Goal: Transaction & Acquisition: Book appointment/travel/reservation

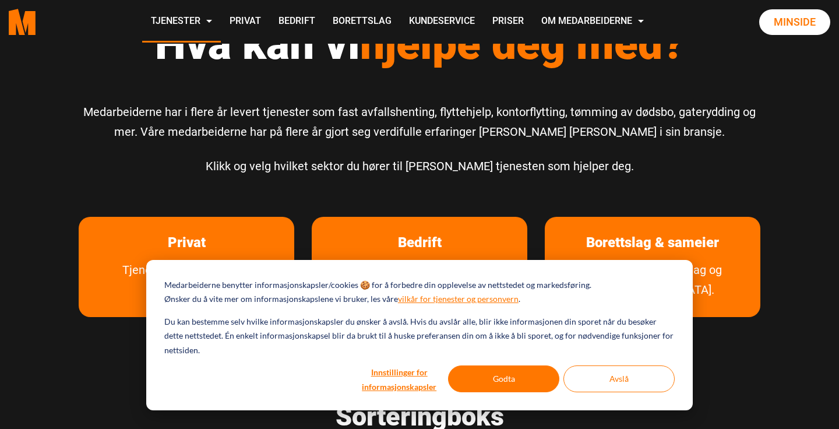
scroll to position [56, 0]
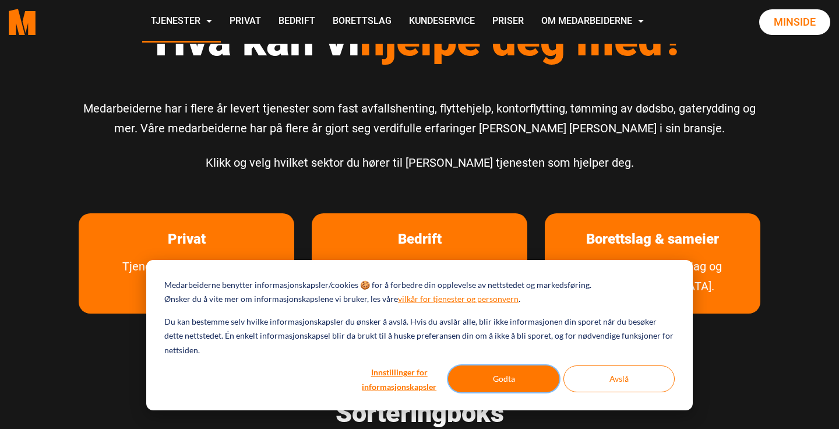
click at [504, 369] on button "Godta" at bounding box center [503, 378] width 111 height 27
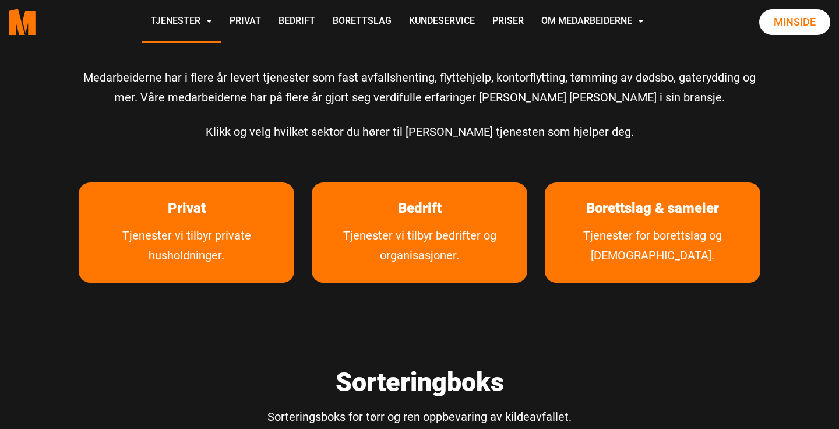
scroll to position [107, 0]
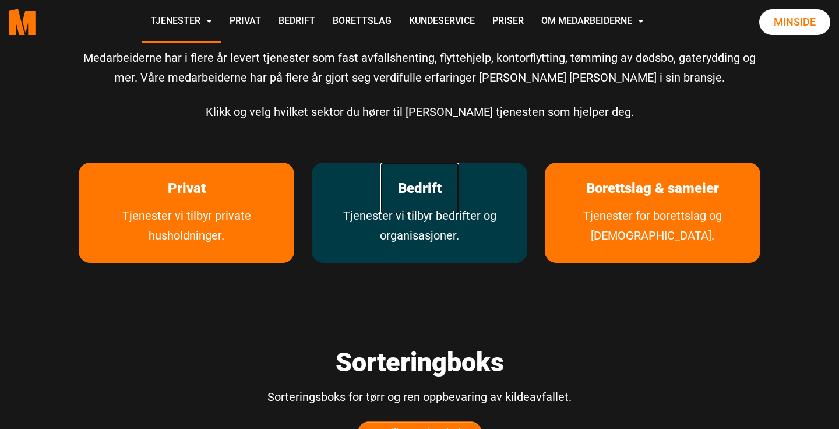
click at [409, 204] on link "Bedrift" at bounding box center [419, 189] width 79 height 52
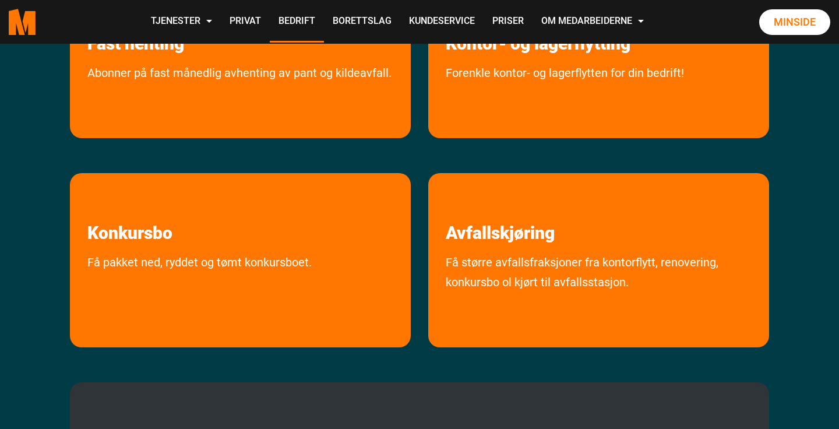
scroll to position [413, 0]
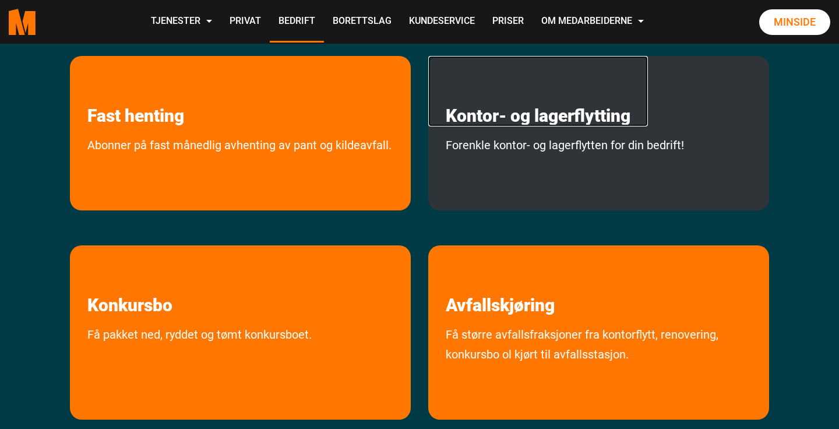
click at [515, 102] on link "Kontor- og lagerflytting" at bounding box center [538, 91] width 220 height 70
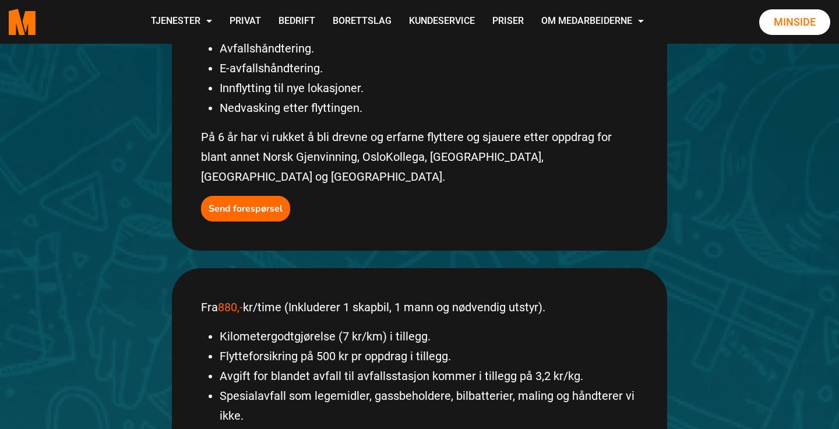
scroll to position [377, 0]
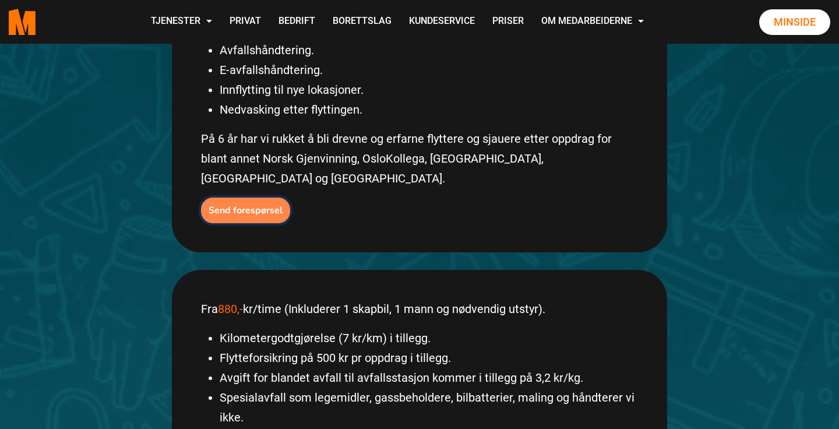
click at [267, 204] on b "Send forespørsel" at bounding box center [246, 210] width 74 height 13
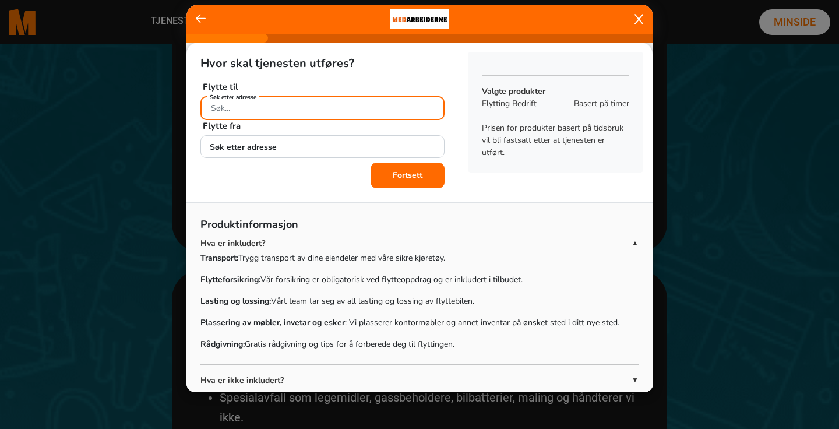
click at [297, 110] on input "Søk etter adresse" at bounding box center [322, 108] width 244 height 24
click at [248, 108] on input "Kabelgata19" at bounding box center [322, 108] width 244 height 24
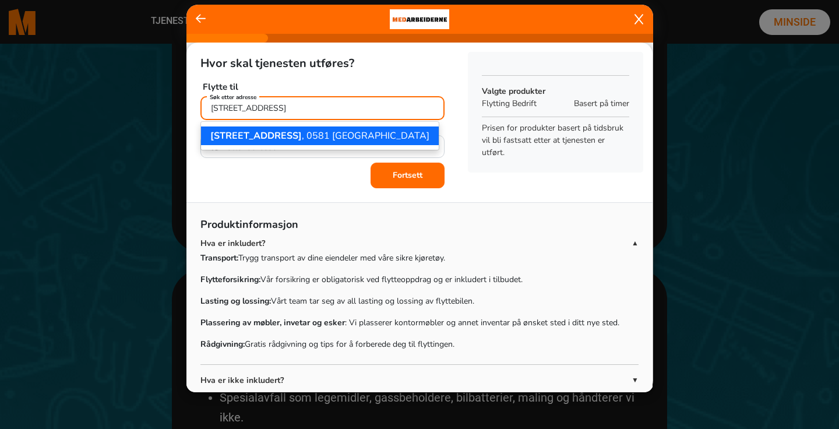
click at [297, 110] on input "[STREET_ADDRESS]" at bounding box center [322, 108] width 244 height 24
click at [284, 138] on ngb-highlight "[STREET_ADDRESS]" at bounding box center [319, 135] width 219 height 13
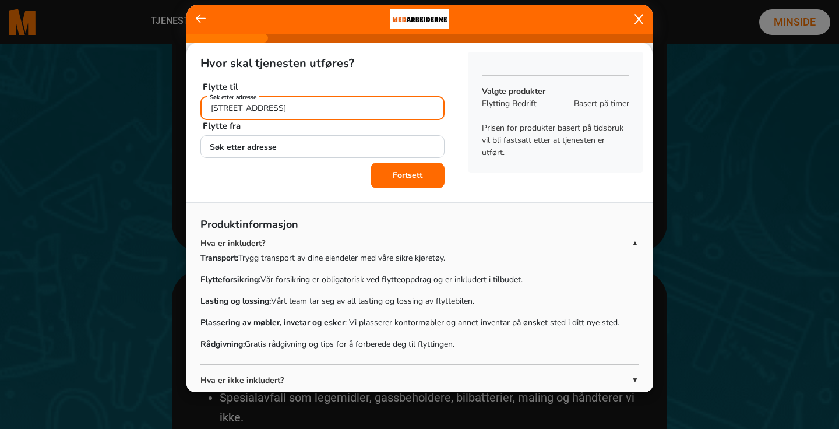
type input "[STREET_ADDRESS]"
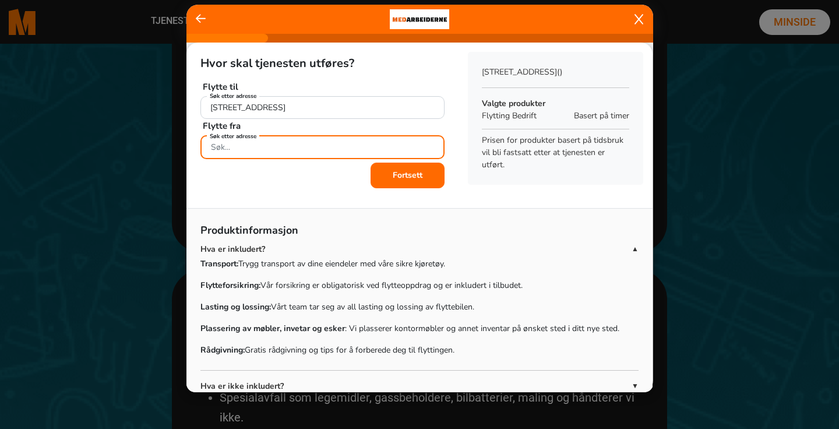
click at [264, 144] on div "Søk etter adresse" at bounding box center [322, 145] width 244 height 20
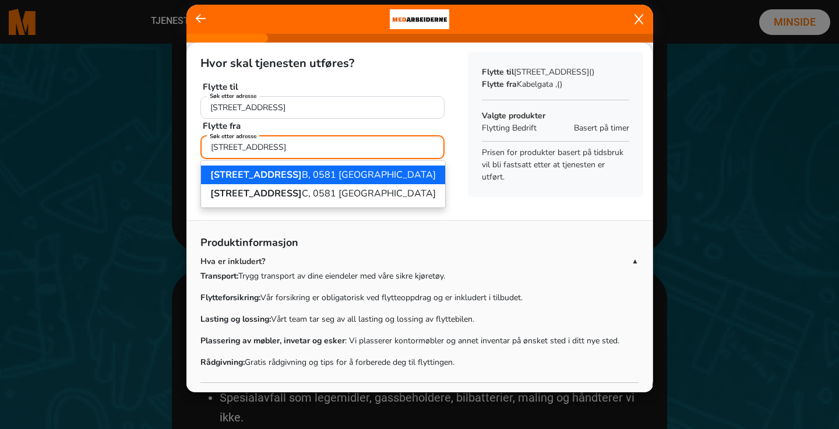
click at [276, 175] on ngb-highlight "Kabelgata 39 B, 0581 Oslo" at bounding box center [322, 174] width 225 height 13
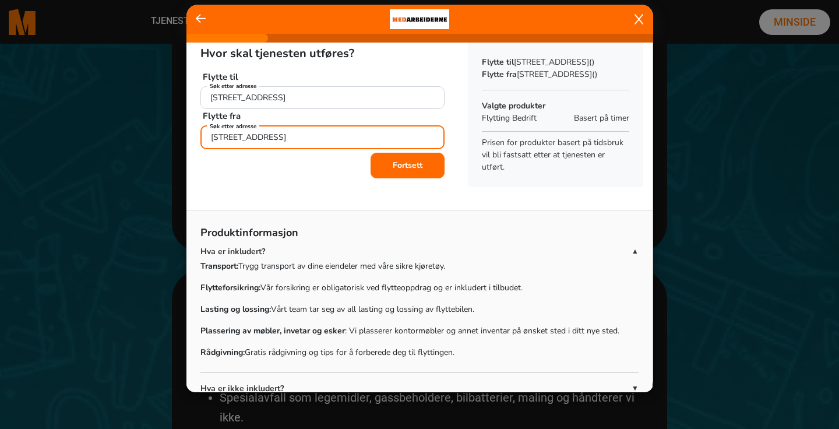
scroll to position [0, 0]
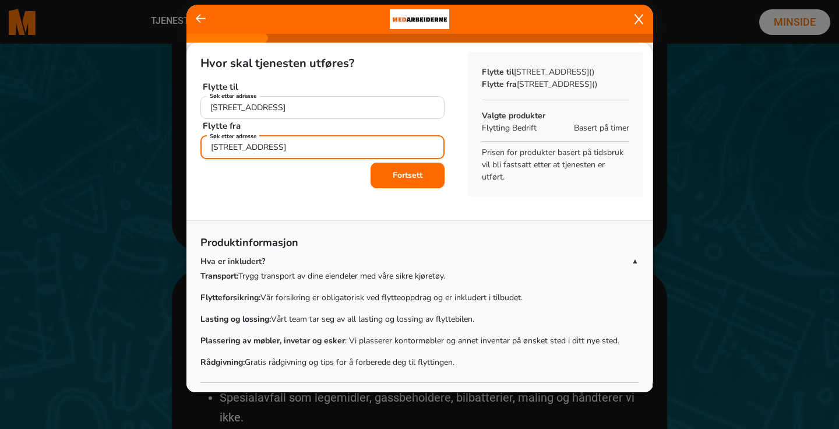
type input "Kabelgata 39B, 0581 Oslo"
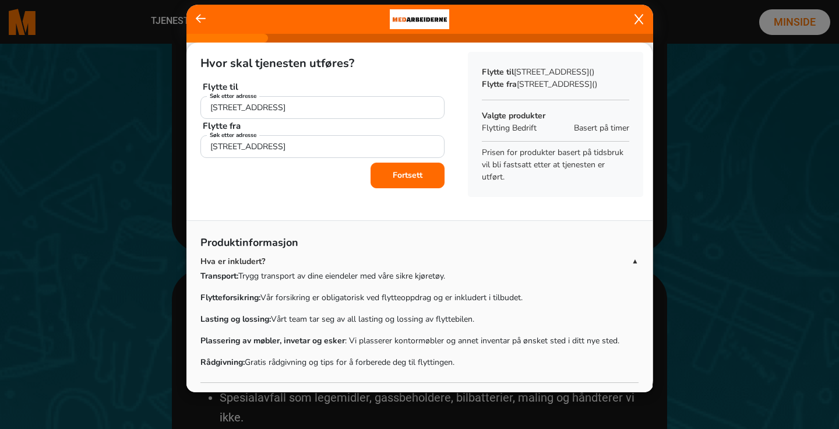
click at [421, 171] on b "Fortsett" at bounding box center [408, 175] width 30 height 11
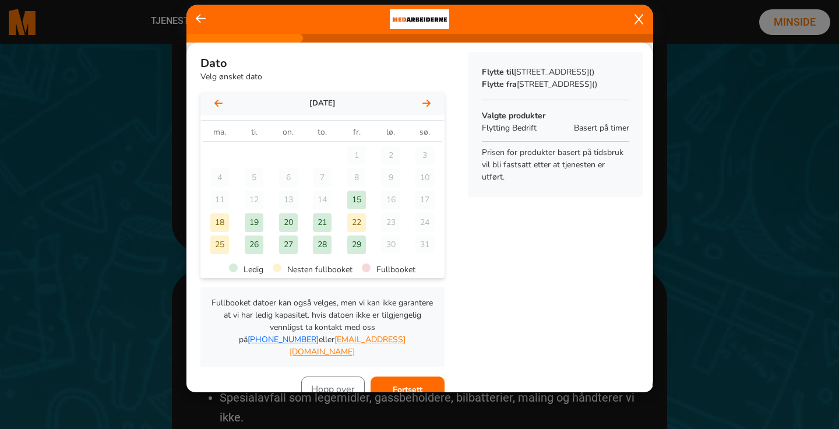
click at [426, 107] on icon at bounding box center [426, 102] width 8 height 9
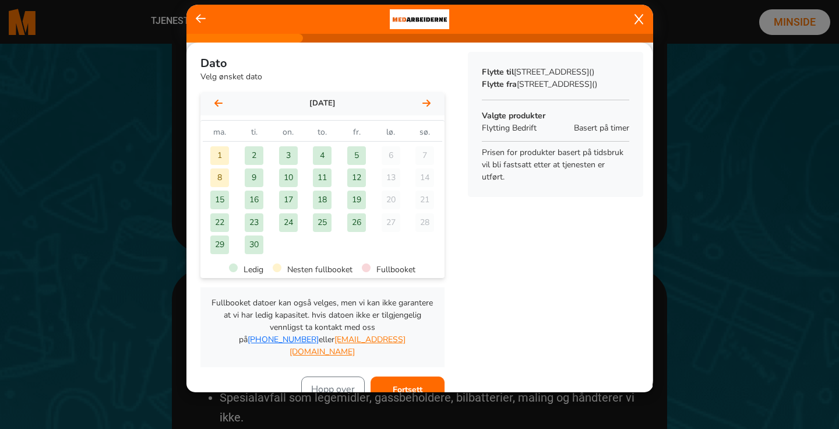
click at [288, 223] on div "24" at bounding box center [288, 222] width 19 height 19
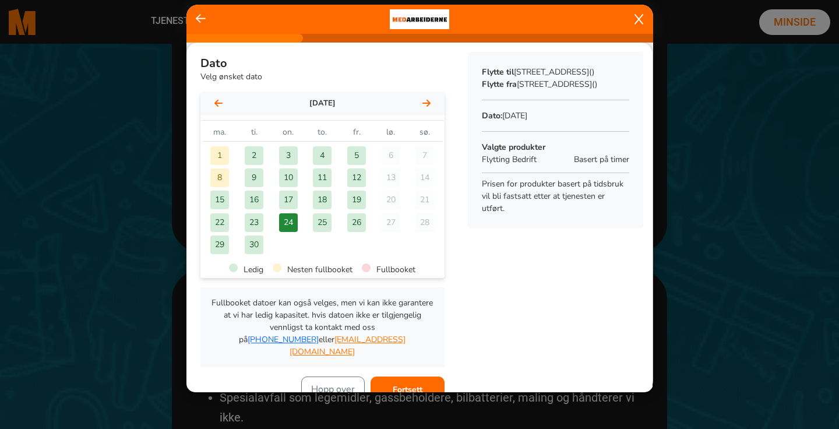
click at [326, 223] on div "25" at bounding box center [322, 222] width 19 height 19
click at [293, 222] on div "24" at bounding box center [288, 222] width 19 height 19
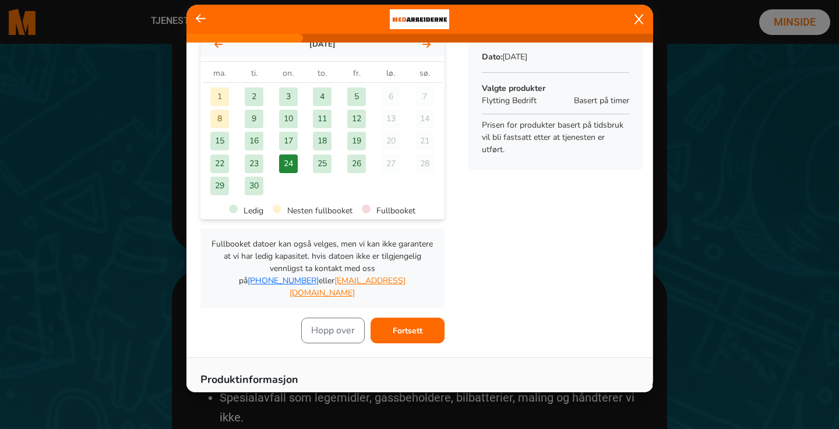
scroll to position [62, 0]
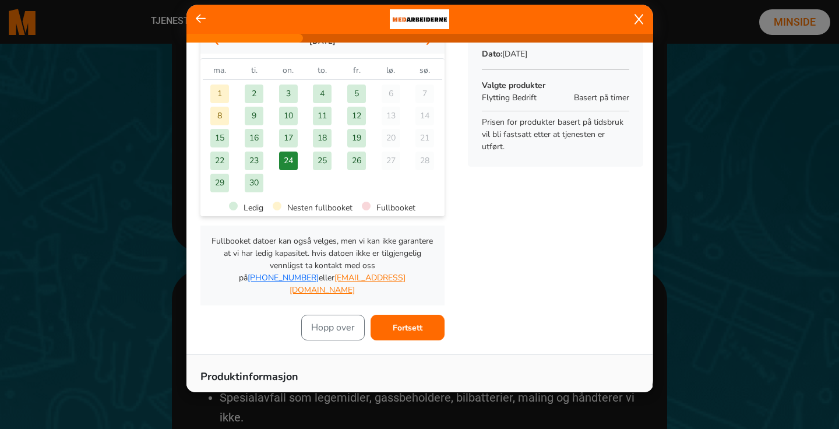
click at [407, 322] on b "Fortsett" at bounding box center [408, 327] width 30 height 11
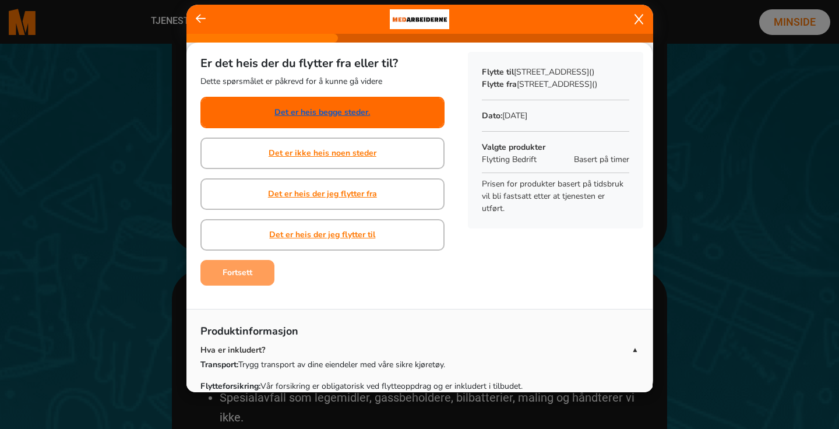
click at [330, 113] on link "Det er heis begge steder." at bounding box center [322, 112] width 96 height 12
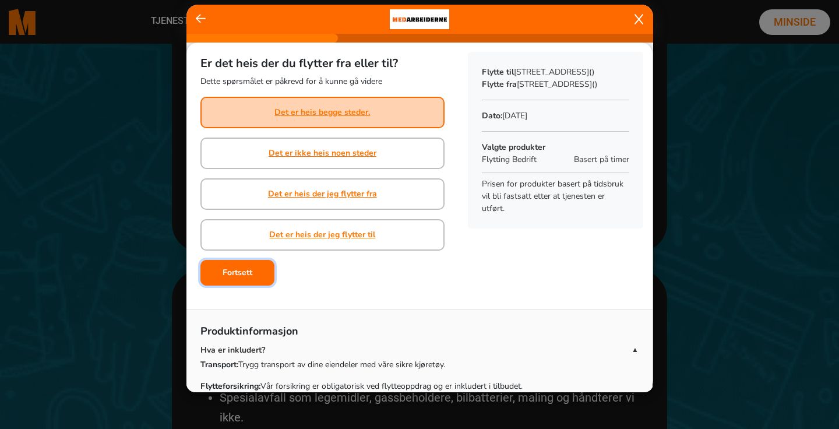
click at [253, 275] on button "Fortsett" at bounding box center [237, 273] width 74 height 26
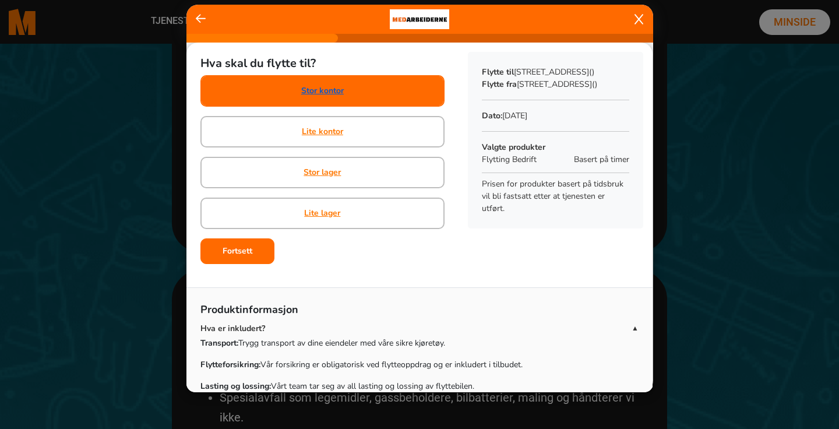
click at [327, 94] on link "Stor kontor" at bounding box center [322, 90] width 43 height 12
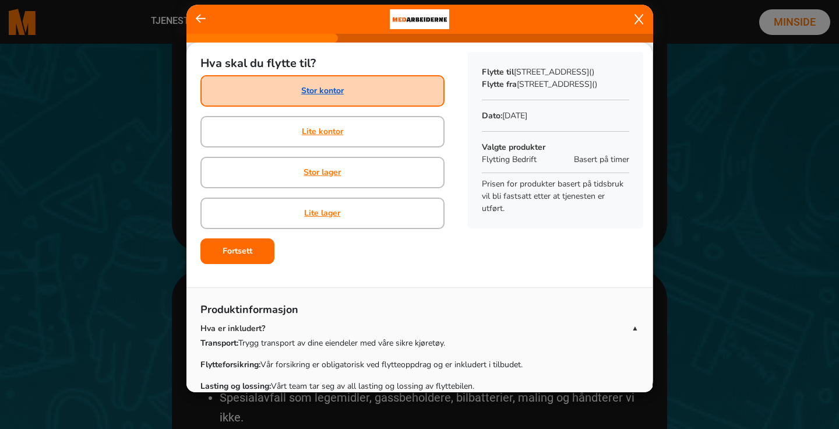
click at [316, 91] on link "Stor kontor" at bounding box center [322, 90] width 43 height 12
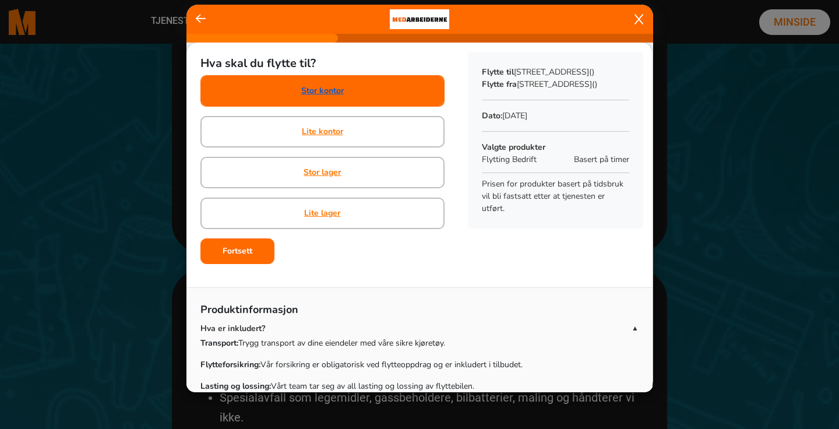
click at [309, 88] on link "Stor kontor" at bounding box center [322, 90] width 43 height 12
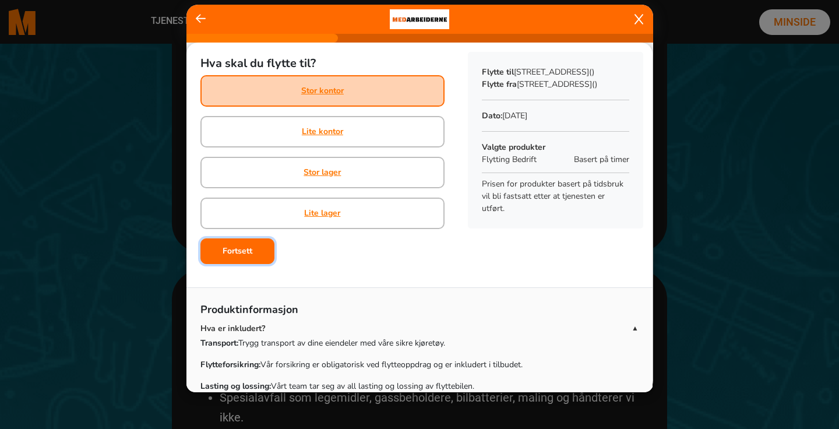
click at [260, 255] on button "Fortsett" at bounding box center [237, 251] width 74 height 26
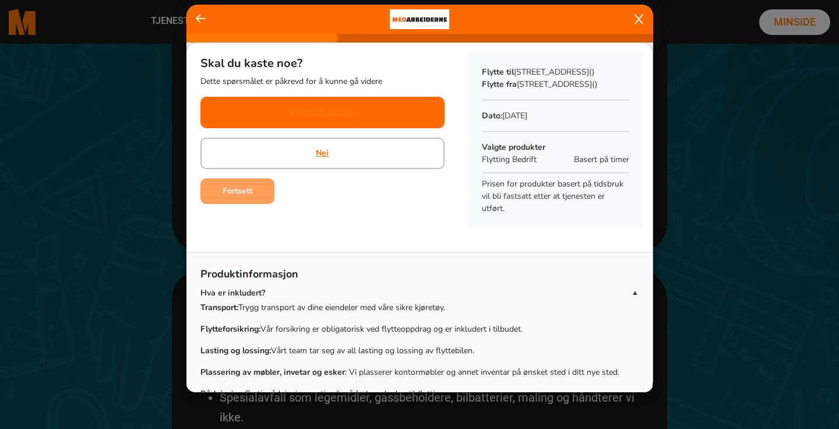
click at [343, 115] on div "Ja" at bounding box center [322, 112] width 244 height 31
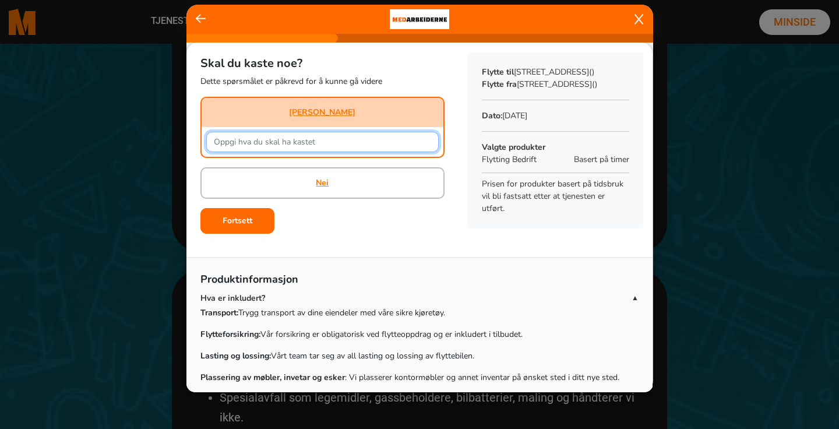
click at [285, 142] on input "text" at bounding box center [322, 142] width 232 height 20
drag, startPoint x: 228, startPoint y: 140, endPoint x: 209, endPoint y: 144, distance: 19.5
click at [209, 144] on input "div papir, elekrisk, kjøkkenutsyr , kontor rekvisita" at bounding box center [322, 142] width 232 height 20
type input "Litt papir, elekrisk, kjøkkenutsyr , kontor rekvisita"
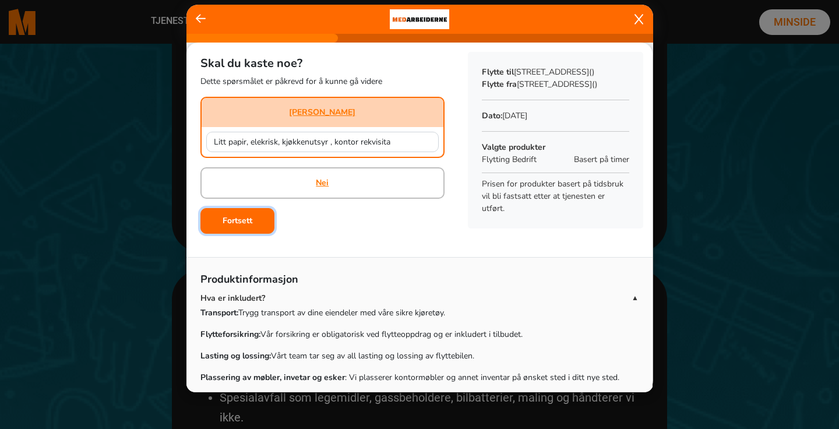
click at [260, 225] on button "Fortsett" at bounding box center [237, 221] width 74 height 26
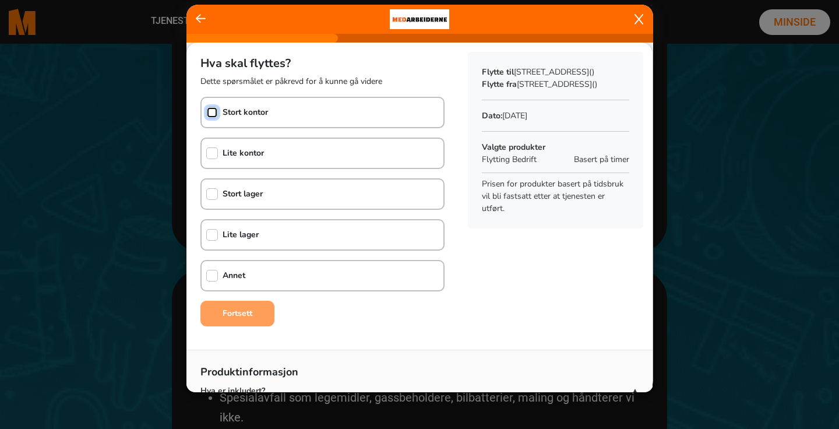
click at [217, 114] on input "checkbox" at bounding box center [212, 113] width 12 height 12
checkbox input "true"
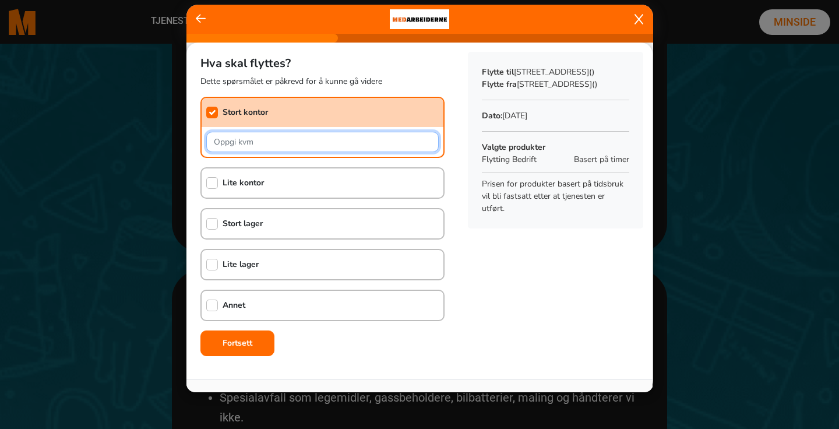
click at [290, 142] on input "text" at bounding box center [322, 142] width 232 height 20
type input "300"
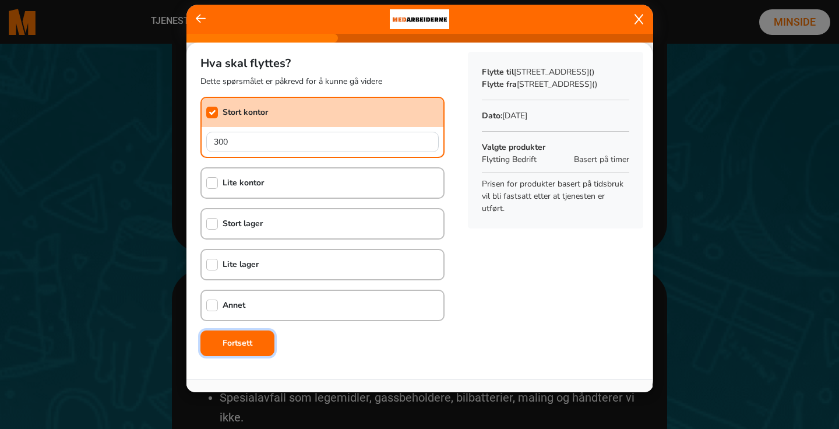
click at [259, 351] on button "Fortsett" at bounding box center [237, 343] width 74 height 26
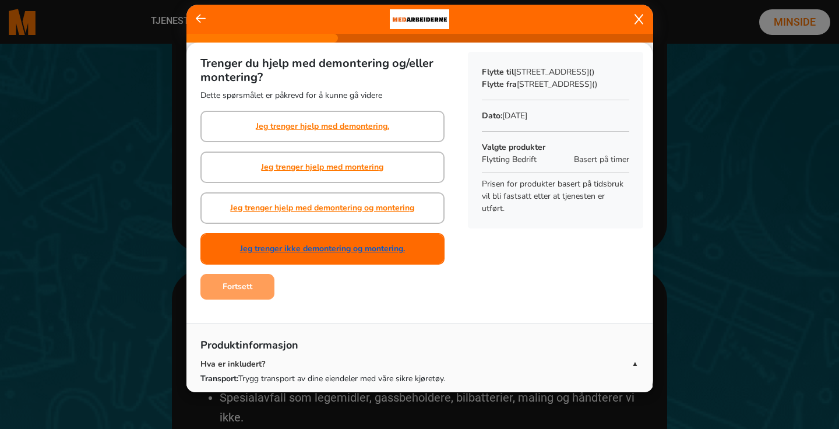
click at [373, 250] on link "Jeg trenger ikke demontering og montering." at bounding box center [322, 248] width 165 height 12
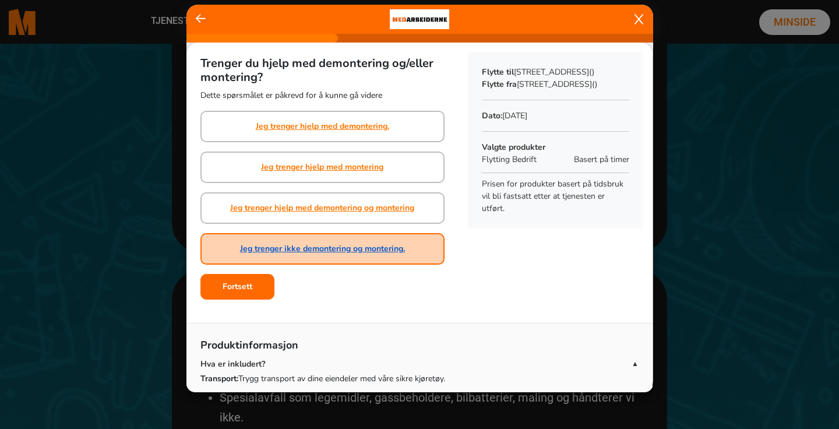
click at [361, 249] on link "Jeg trenger ikke demontering og montering." at bounding box center [322, 248] width 165 height 12
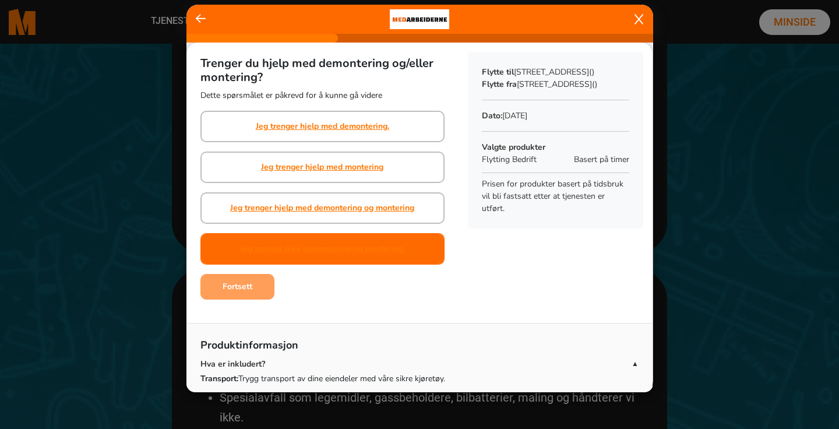
click at [277, 258] on div "Jeg trenger ikke demontering og montering." at bounding box center [322, 248] width 165 height 29
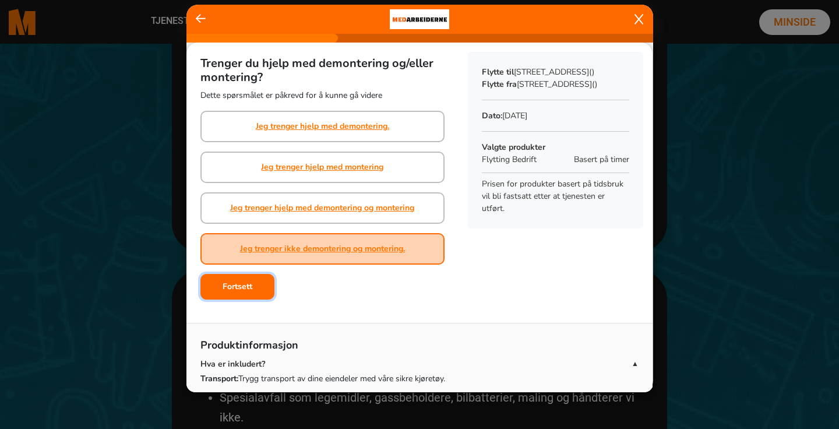
click at [257, 287] on button "Fortsett" at bounding box center [237, 287] width 74 height 26
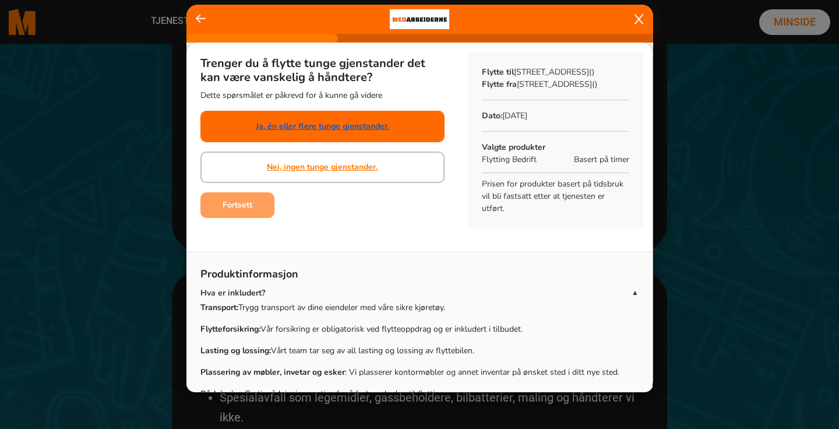
click at [382, 123] on link "Ja, én eller flere tunge gjenstander." at bounding box center [322, 126] width 133 height 12
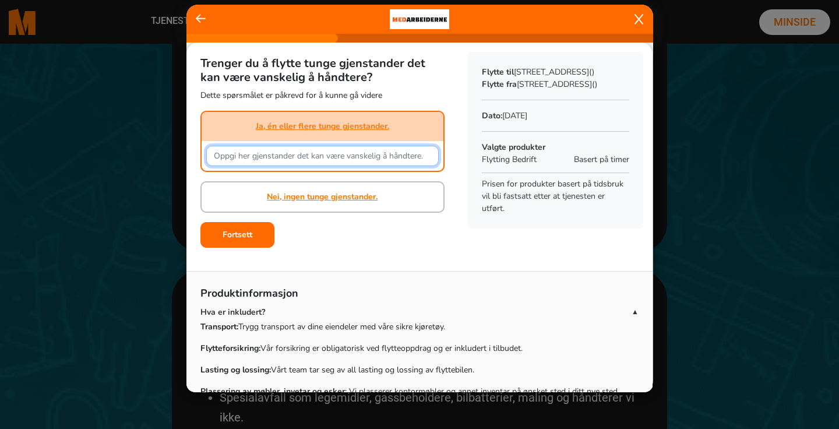
click at [276, 154] on input "text" at bounding box center [322, 156] width 232 height 20
type input "arkivskap, 12 -15 heve og senkepulter, spisebord , møtebord , . Heisen i nåvære…"
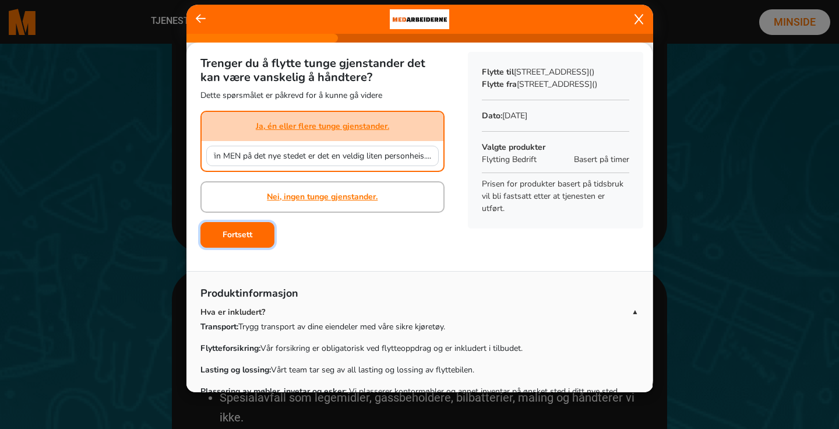
scroll to position [0, 0]
click at [257, 239] on button "Fortsett" at bounding box center [237, 235] width 74 height 26
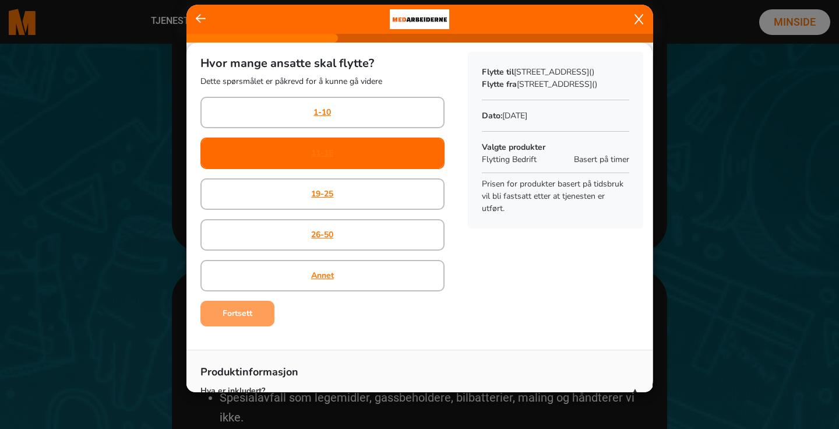
click at [334, 157] on div "11-18" at bounding box center [322, 152] width 244 height 31
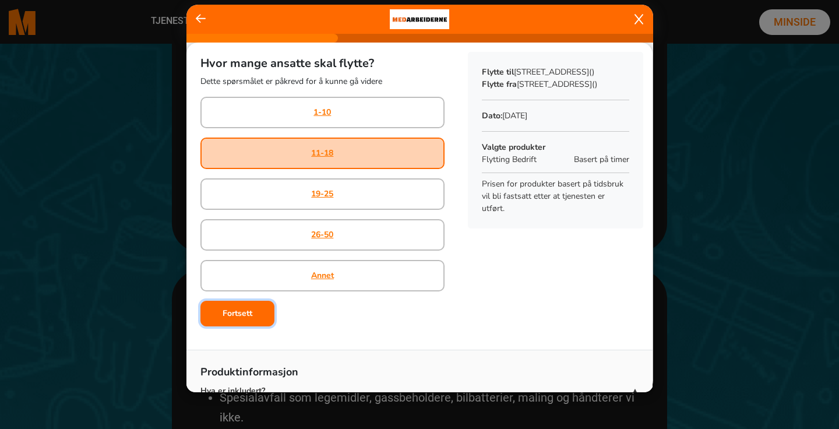
click at [261, 315] on button "Fortsett" at bounding box center [237, 314] width 74 height 26
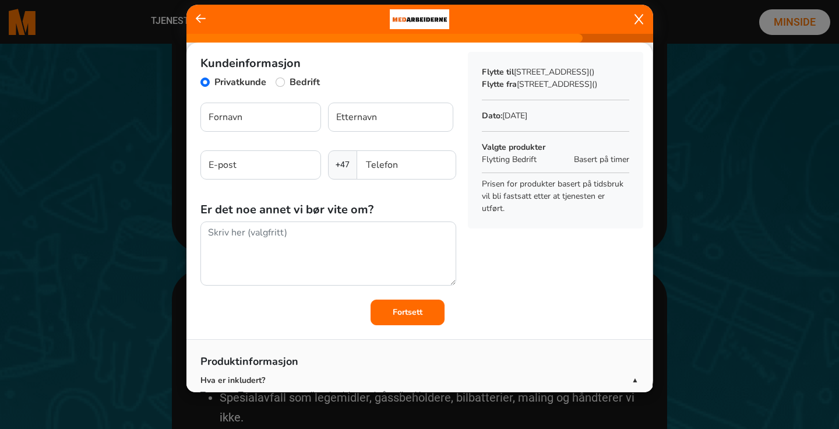
click at [288, 83] on div "Bedrift" at bounding box center [298, 83] width 44 height 17
click at [284, 82] on input "Bedrift" at bounding box center [280, 81] width 9 height 9
radio input "true"
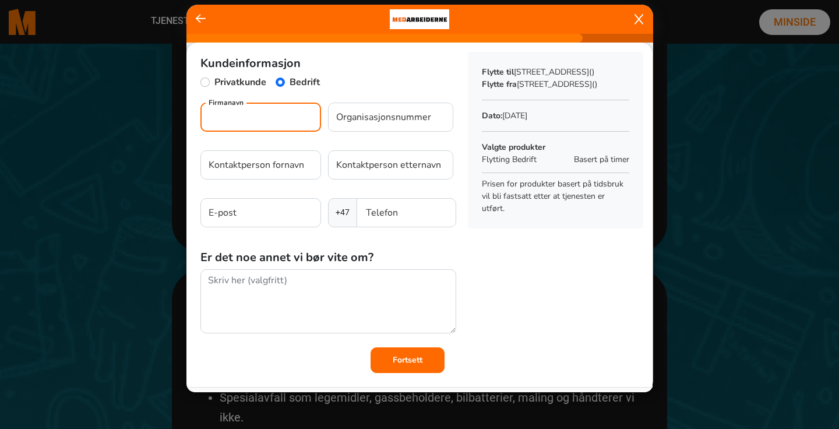
click at [263, 123] on input "Firmanavn" at bounding box center [260, 117] width 121 height 29
type input "@"
type input "Kloden"
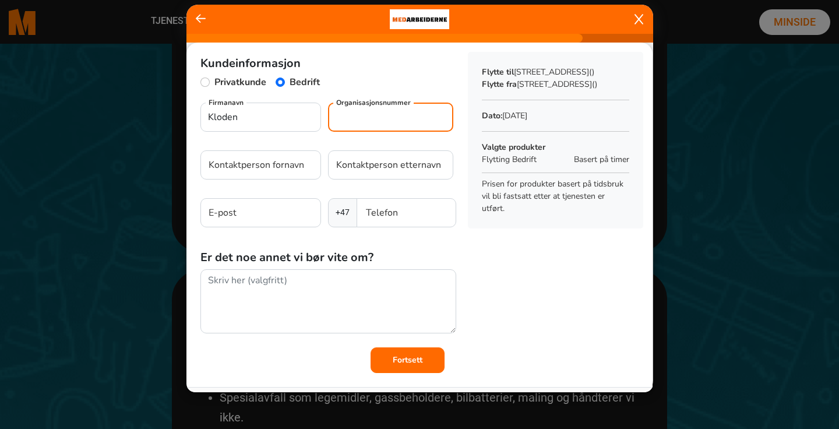
click at [379, 126] on input "Organisasjonsnummer" at bounding box center [390, 117] width 125 height 29
paste input "931 882"
click at [393, 121] on input "931 882" at bounding box center [390, 117] width 125 height 29
type input "931 882"
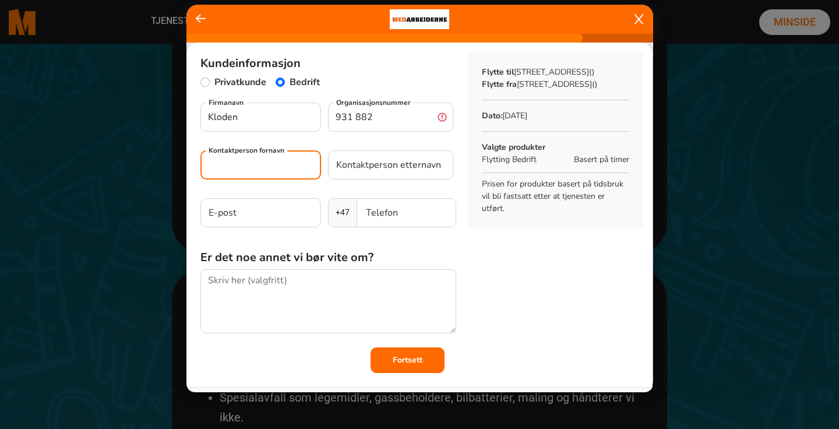
click at [260, 161] on input "Kontaktperson fornavn" at bounding box center [260, 164] width 121 height 29
type input "Mari"
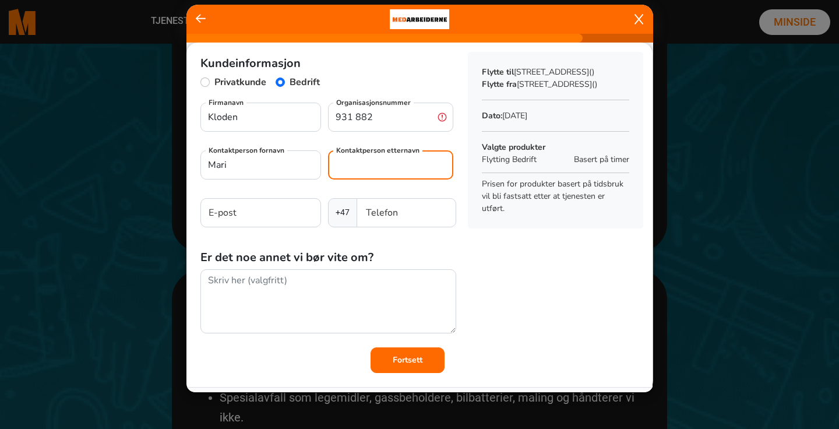
click at [350, 168] on input "Kontaktperson etternavn" at bounding box center [390, 164] width 125 height 29
type input "Haugen"
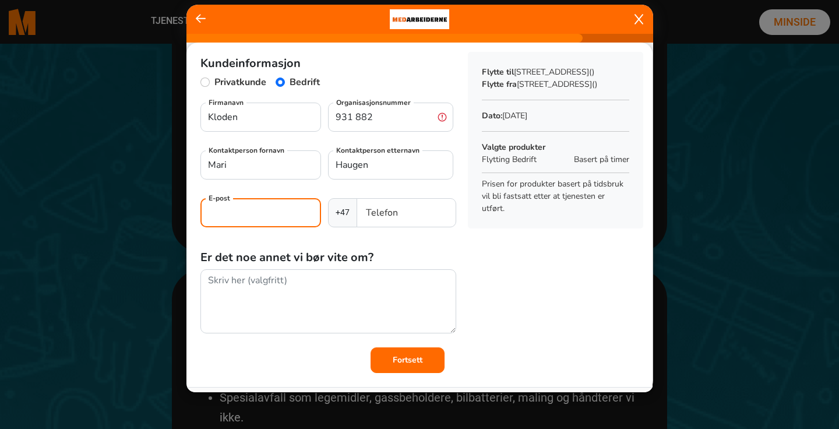
click at [273, 211] on input "E-post" at bounding box center [260, 212] width 121 height 29
type input "mari@kloden.no"
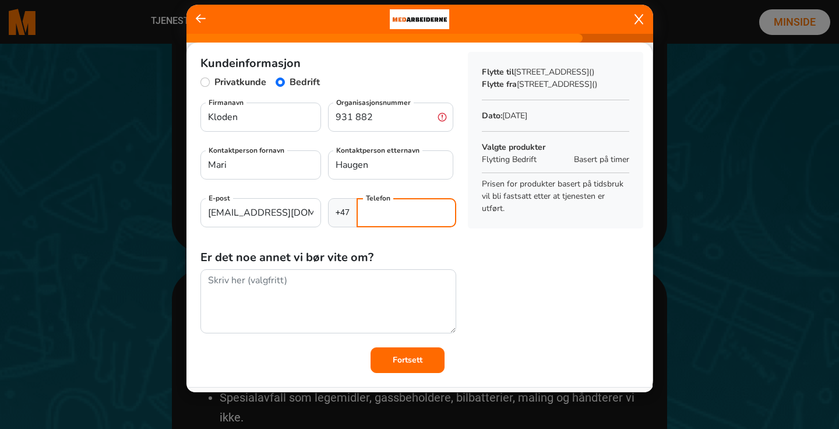
click at [373, 206] on input "Telefon" at bounding box center [406, 212] width 99 height 29
type input "91515637"
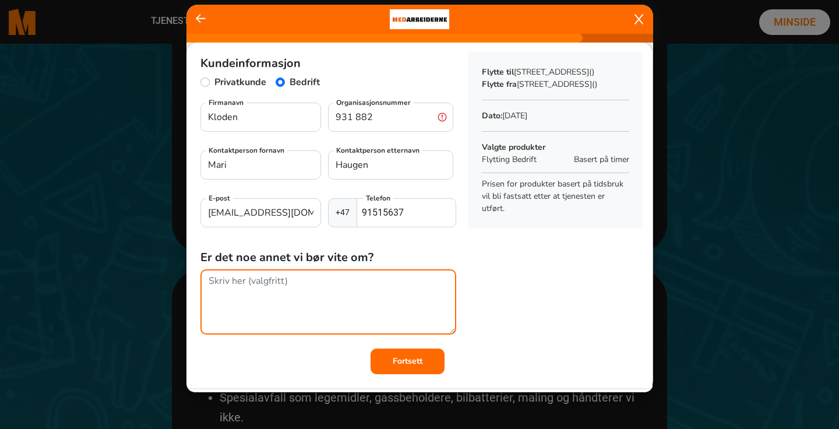
click at [330, 298] on textarea at bounding box center [328, 301] width 256 height 65
type textarea "V"
click at [262, 283] on textarea "Det er tilgjenlige" at bounding box center [328, 301] width 256 height 65
click at [276, 282] on textarea "Det er tilgjenlige" at bounding box center [328, 301] width 256 height 65
click at [286, 281] on textarea "Det er tilgjenlige" at bounding box center [328, 301] width 256 height 65
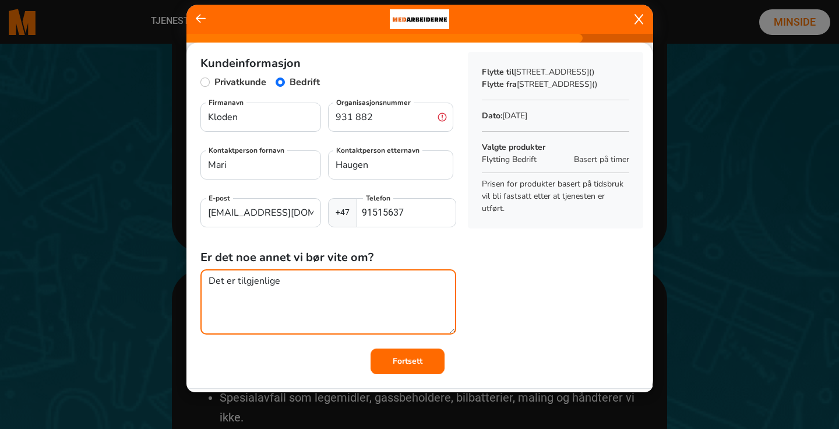
click at [286, 281] on textarea "Det er tilgjenlige" at bounding box center [328, 301] width 256 height 65
click at [322, 297] on textarea "Det er tilgjenlige ansatte på begge steder på onsdagen" at bounding box center [328, 301] width 256 height 65
click at [334, 299] on textarea "Det er tilgjenlige ansatte på begge steder på onsdagen" at bounding box center [328, 301] width 256 height 65
click at [406, 299] on textarea "Det er tilgjenlige ansatte på begge steder på onsdagen." at bounding box center [328, 301] width 256 height 65
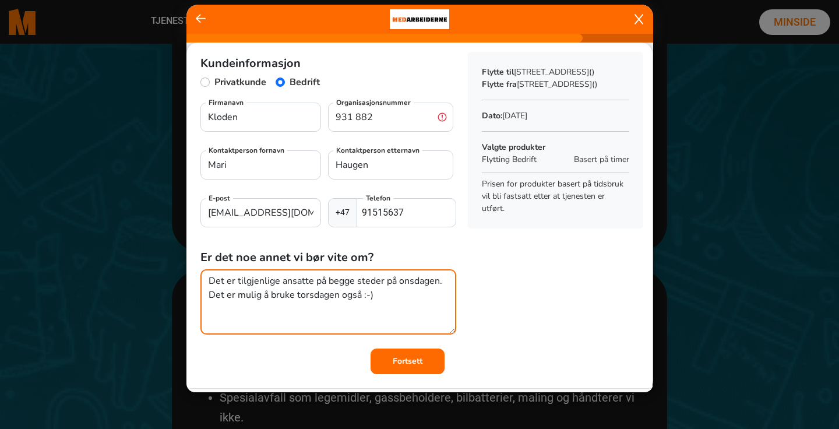
click at [382, 309] on textarea "Det er tilgjenlige ansatte på begge steder på onsdagen. Det er mulig å bruke to…" at bounding box center [328, 301] width 256 height 65
click at [350, 306] on textarea "Det er tilgjenlige ansatte på begge steder på onsdagen. Det er mulig å bruke to…" at bounding box center [328, 301] width 256 height 65
click at [255, 276] on textarea "Det er tilgjenlige ansatte på begge steder på onsdagen. Det er mulig å bruke to…" at bounding box center [328, 301] width 256 height 65
click at [252, 278] on textarea "Det er tilgjenlige ansatte på begge steder på onsdagen. Det er mulig å bruke to…" at bounding box center [328, 301] width 256 height 65
click at [263, 285] on textarea "Det er tilgjenlige ansatte på begge steder på onsdagen. Det er mulig å bruke to…" at bounding box center [328, 301] width 256 height 65
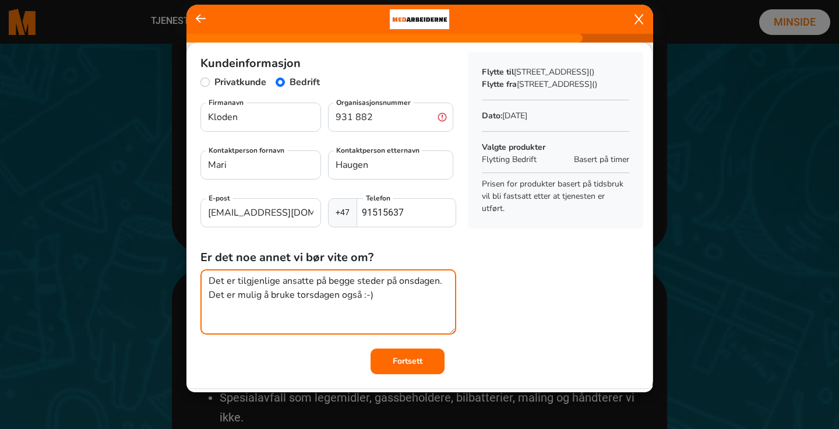
click at [287, 284] on textarea "Det er tilgjenlige ansatte på begge steder på onsdagen. Det er mulig å bruke to…" at bounding box center [328, 301] width 256 height 65
click at [277, 285] on textarea "Det er tilgjenlige ansatte på begge steder på onsdagen. Det er mulig å bruke to…" at bounding box center [328, 301] width 256 height 65
click at [308, 322] on textarea "Det er tilgjenlige ansatte på begge steder på onsdagen. Det er mulig å bruke to…" at bounding box center [328, 301] width 256 height 65
click at [350, 280] on textarea "Det er tilgjenlige ansatte på begge steder på onsdagen. Det er mulig å bruke to…" at bounding box center [328, 301] width 256 height 65
click at [314, 300] on textarea "Det er tilgjenlige ansatte på begge steder på onsdagen. Det er mulig å bruke to…" at bounding box center [328, 301] width 256 height 65
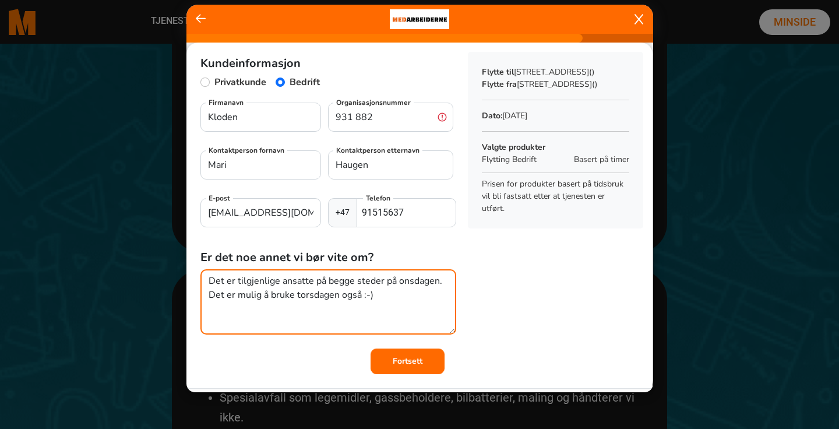
click at [393, 302] on textarea "Det er tilgjenlige ansatte på begge steder på onsdagen. Det er mulig å bruke to…" at bounding box center [328, 301] width 256 height 65
click at [281, 297] on textarea "Det er tilgjenlige ansatte på begge steder på onsdagen. Det er mulig å bruke to…" at bounding box center [328, 301] width 256 height 65
click at [369, 302] on textarea "Det er tilgjenlige ansatte på begge steder på onsdagen. Det er mulig å bruke to…" at bounding box center [328, 301] width 256 height 65
click at [262, 283] on textarea "Det er tilgjenlige ansatte på begge steder på onsdagen. Det er mulig å bruke to…" at bounding box center [328, 301] width 256 height 65
click at [393, 297] on textarea "Det er tilgjenlige ansatte på begge steder på onsdagen. Det er mulig å bruke to…" at bounding box center [328, 301] width 256 height 65
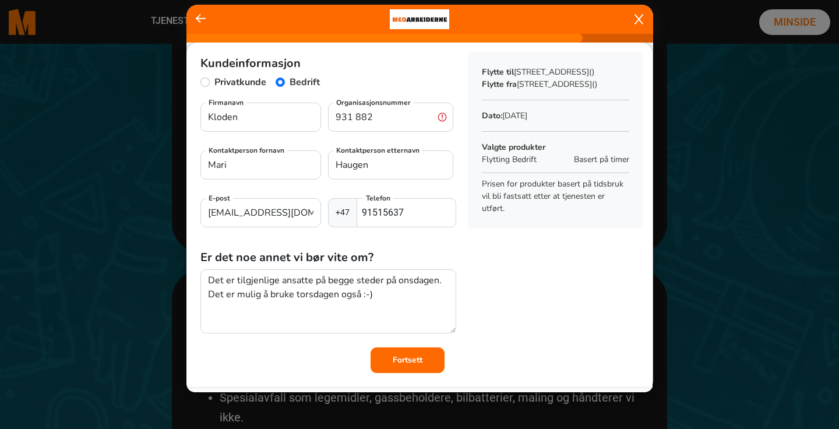
click at [403, 373] on div "Kundeinformasjon Privatkunde Bedrift Kloden Firmanavn 931 882 Organisasjonsnumm…" at bounding box center [419, 337] width 466 height 588
click at [390, 121] on input "931 882" at bounding box center [390, 117] width 125 height 29
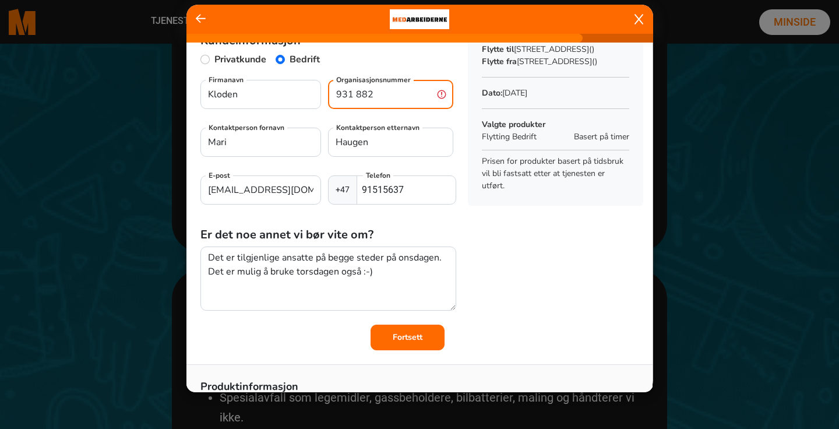
scroll to position [63, 0]
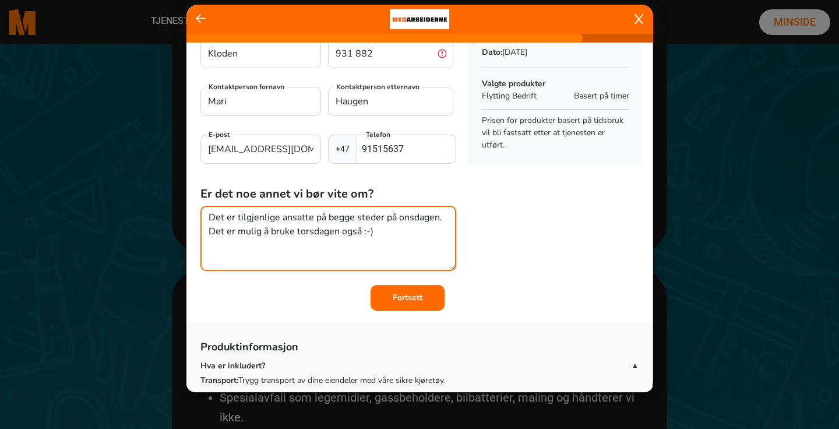
click at [391, 230] on textarea "Det er tilgjenlige ansatte på begge steder på onsdagen. Det er mulig å bruke to…" at bounding box center [328, 238] width 256 height 65
paste textarea "931 882 465"
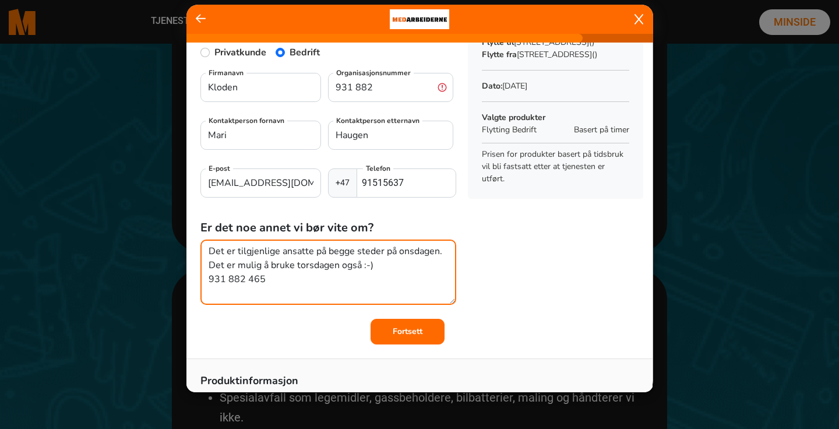
scroll to position [27, 0]
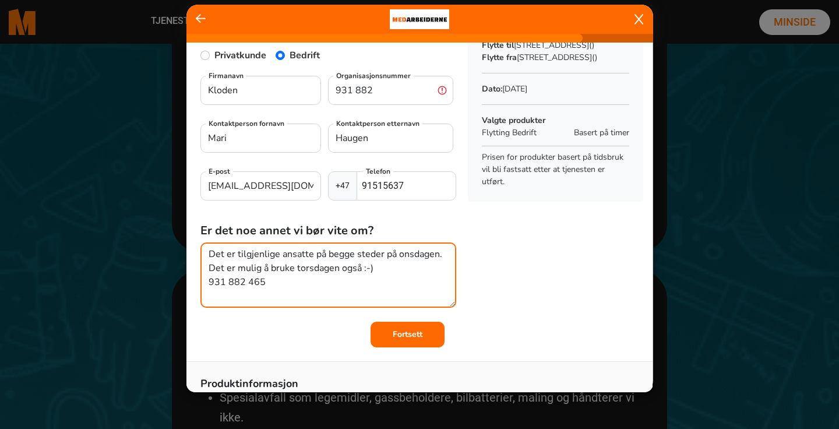
type textarea "Det er tilgjenlige ansatte på begge steder på onsdagen. Det er mulig å bruke to…"
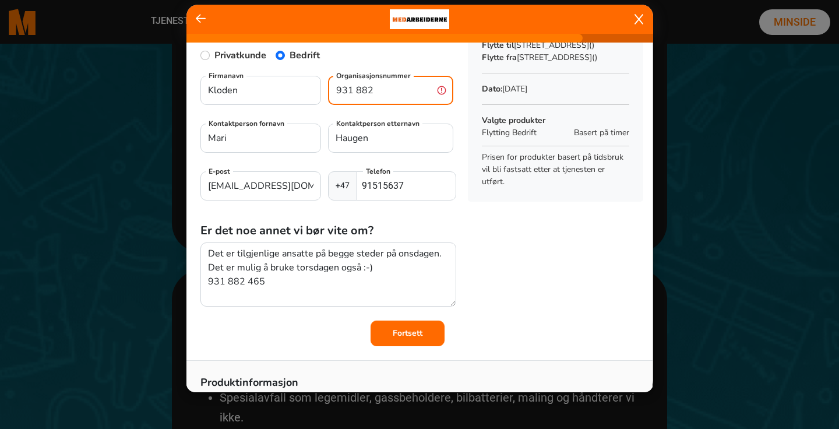
click at [375, 86] on input "931 882" at bounding box center [390, 90] width 125 height 29
click at [356, 91] on input "931 882" at bounding box center [390, 90] width 125 height 29
click at [385, 87] on input "931882" at bounding box center [390, 90] width 125 height 29
type input "9"
type input "93188246"
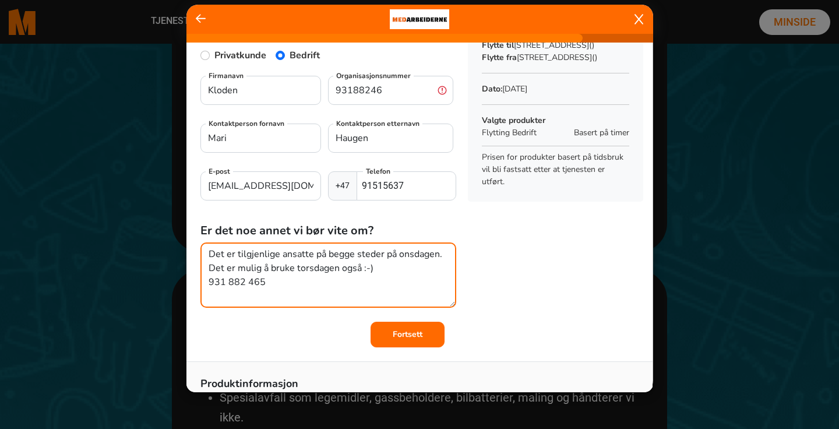
click at [284, 267] on textarea "Det er tilgjenlige ansatte på begge steder på onsdagen. Det er mulig å bruke to…" at bounding box center [328, 274] width 256 height 65
click at [284, 288] on textarea "Det er tilgjenlige ansatte på begge steder på onsdagen. Det er mulig å bruke to…" at bounding box center [328, 274] width 256 height 65
click at [388, 272] on textarea "Det er tilgjenlige ansatte på begge steder på onsdagen. Det er mulig å bruke to…" at bounding box center [328, 274] width 256 height 65
drag, startPoint x: 280, startPoint y: 299, endPoint x: 223, endPoint y: 298, distance: 57.7
click at [223, 298] on textarea "Det er tilgjenlige ansatte på begge steder på onsdagen. Det er mulig å bruke to…" at bounding box center [328, 274] width 256 height 65
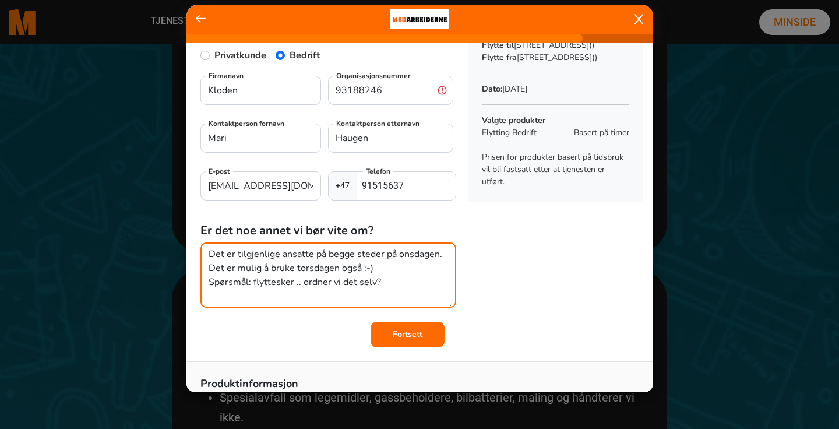
click at [271, 283] on textarea "Det er tilgjenlige ansatte på begge steder på onsdagen. Det er mulig å bruke to…" at bounding box center [328, 274] width 256 height 65
click at [300, 292] on textarea "Det er tilgjenlige ansatte på begge steder på onsdagen. Det er mulig å bruke to…" at bounding box center [328, 274] width 256 height 65
click at [385, 264] on textarea "Det er tilgjenlige ansatte på begge steder på onsdagen. Det er mulig å bruke to…" at bounding box center [328, 274] width 256 height 65
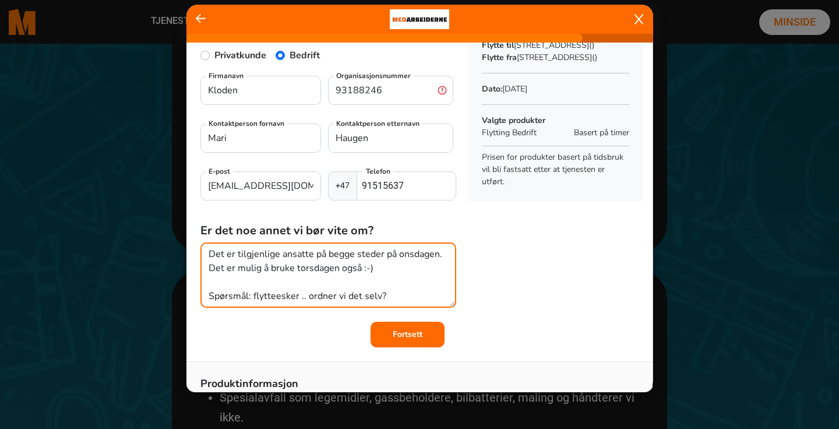
type textarea "Det er tilgjenlige ansatte på begge steder på onsdagen. Det er mulig å bruke to…"
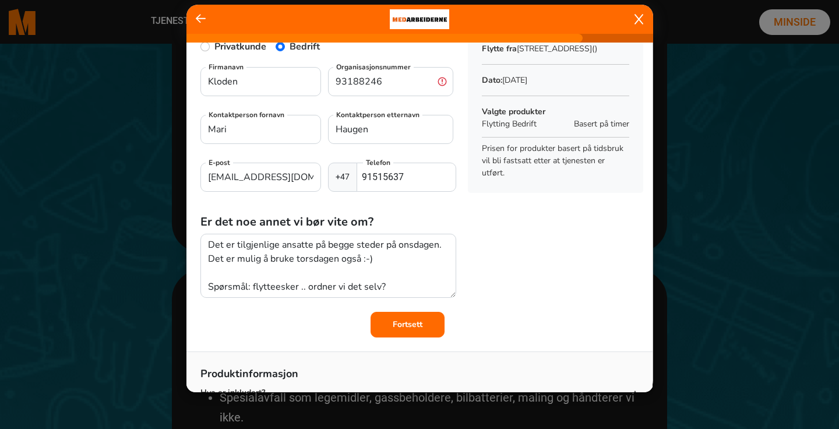
scroll to position [0, 0]
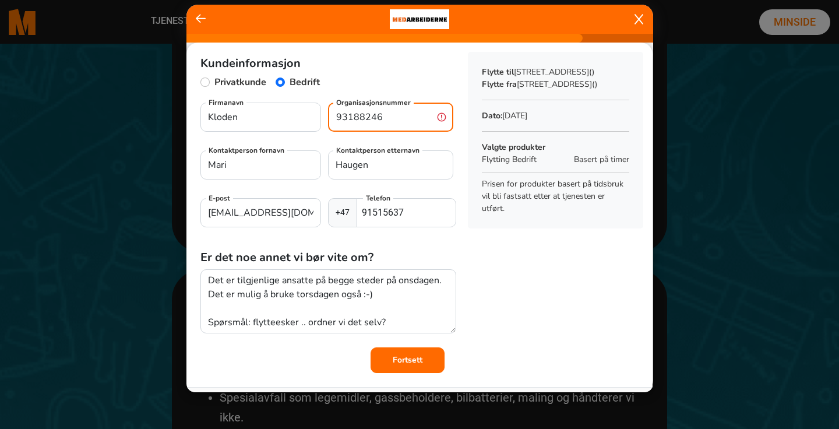
click at [443, 118] on input "93188246" at bounding box center [390, 117] width 125 height 29
click at [443, 122] on input "93188246" at bounding box center [390, 117] width 125 height 29
drag, startPoint x: 403, startPoint y: 119, endPoint x: 328, endPoint y: 118, distance: 74.6
click at [328, 118] on input "93188246" at bounding box center [390, 117] width 125 height 29
click at [366, 118] on input "93188246" at bounding box center [390, 117] width 125 height 29
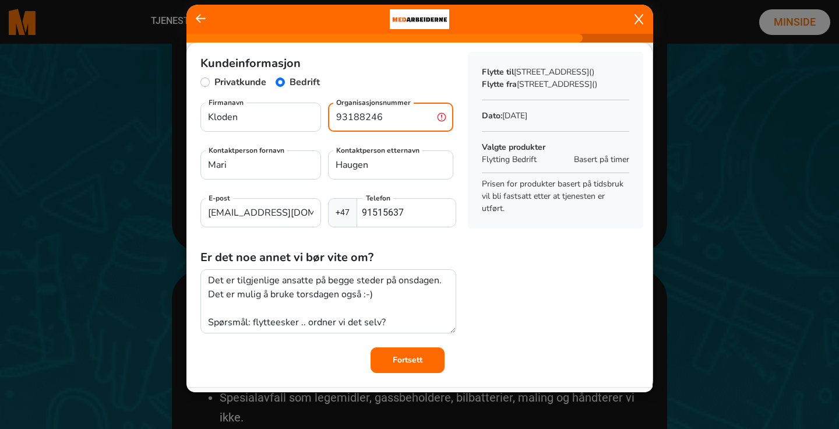
click at [389, 121] on input "93188246" at bounding box center [390, 117] width 125 height 29
drag, startPoint x: 401, startPoint y: 121, endPoint x: 308, endPoint y: 121, distance: 92.6
click at [308, 121] on div "Kloden Firmanavn 93188246 Organisasjonsnummer" at bounding box center [328, 122] width 256 height 38
type input "931"
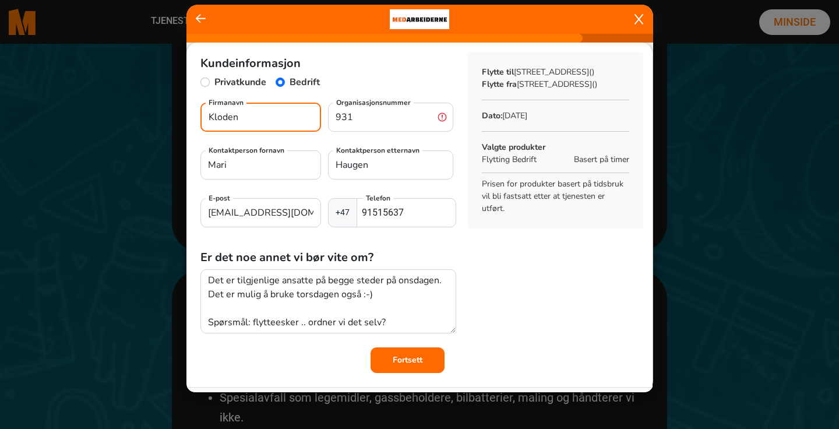
click at [259, 115] on input "Kloden" at bounding box center [260, 117] width 121 height 29
type input "Kloden teater"
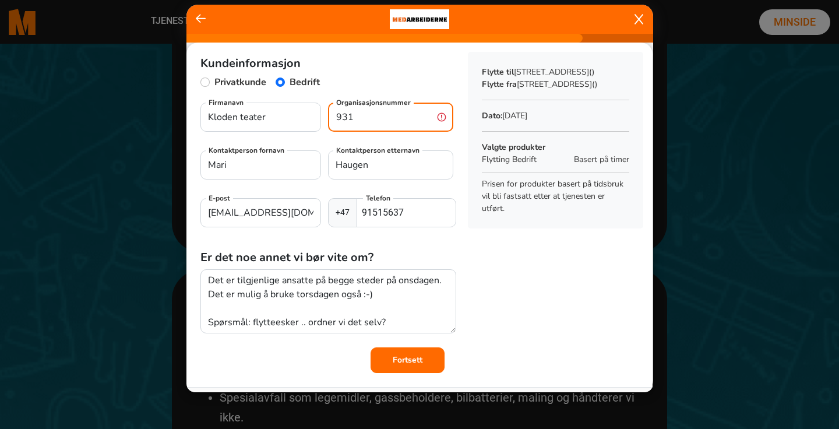
click at [387, 111] on input "931" at bounding box center [390, 117] width 125 height 29
click at [362, 119] on input "931" at bounding box center [390, 117] width 125 height 29
type input "931882465"
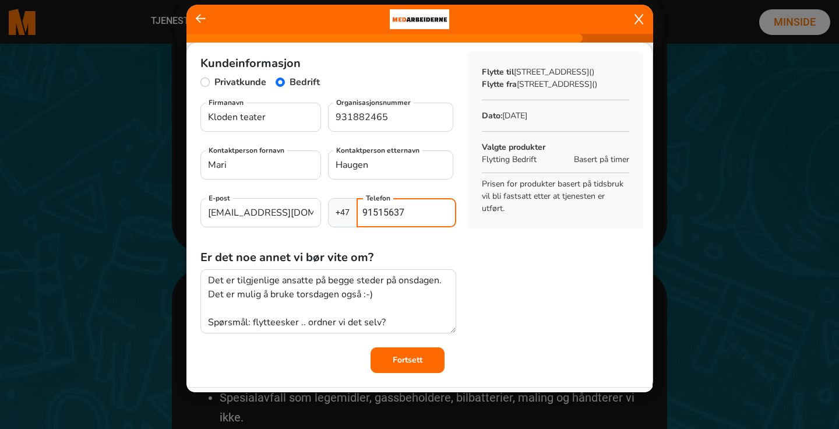
click at [428, 218] on input "91515637" at bounding box center [406, 212] width 99 height 29
click at [460, 174] on app-order-summary "Sammendrag Flytte til Kabelgata 19, 0581 Oslo () Flytte fra Kabelgata 39, 0581 …" at bounding box center [555, 140] width 194 height 177
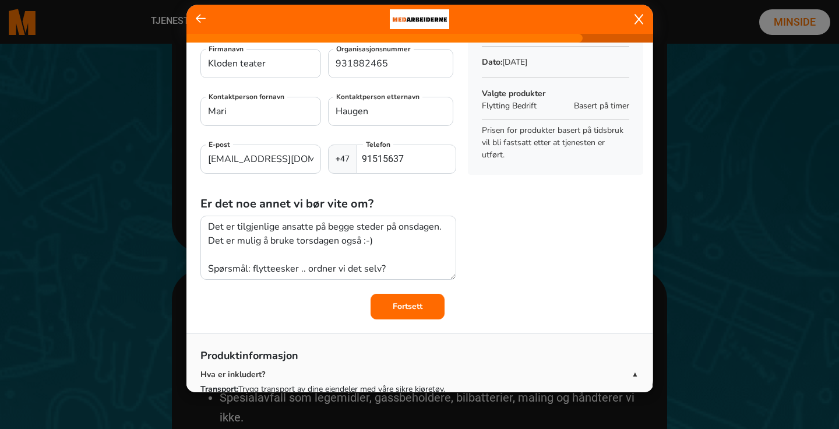
scroll to position [54, 0]
click at [410, 304] on b "Fortsett" at bounding box center [408, 305] width 30 height 11
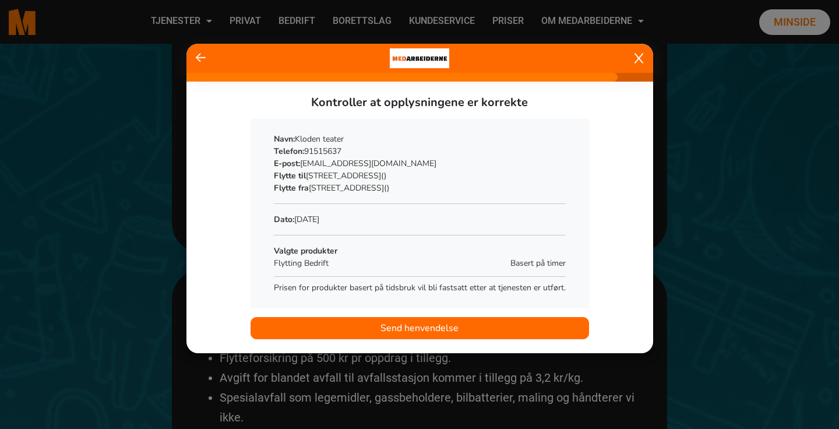
click at [421, 326] on span "Send henvendelse" at bounding box center [419, 328] width 78 height 14
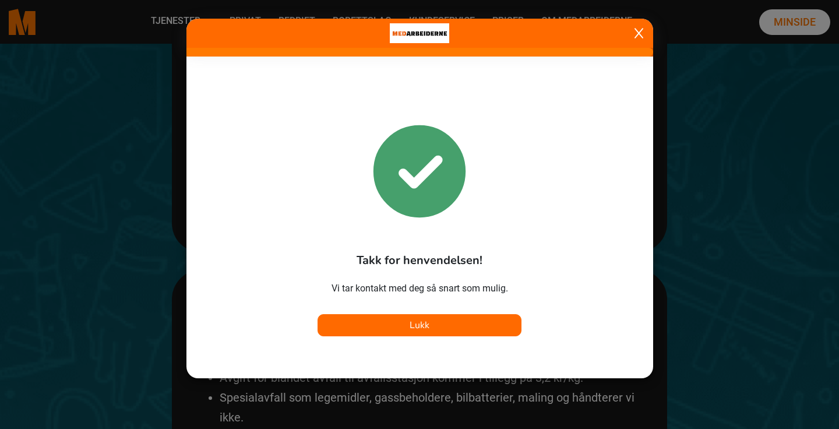
click at [636, 36] on icon at bounding box center [638, 33] width 9 height 12
